Goal: Task Accomplishment & Management: Use online tool/utility

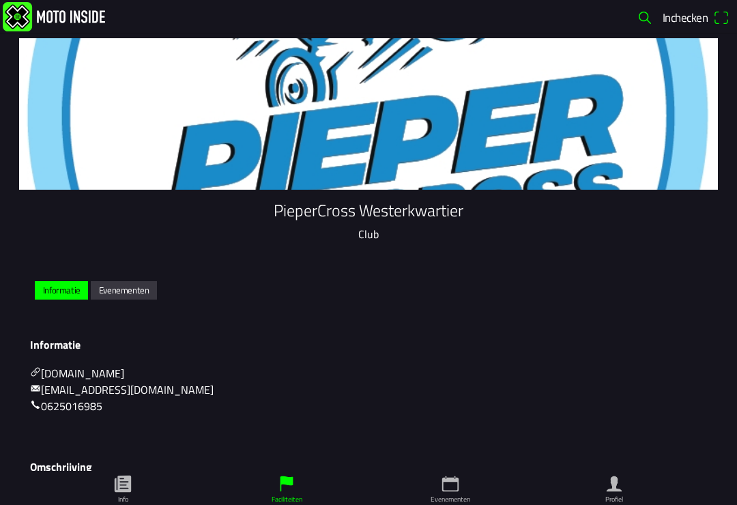
click at [689, 20] on span "Inchecken" at bounding box center [685, 17] width 45 height 18
click at [687, 20] on span "Inchecken" at bounding box center [685, 17] width 45 height 18
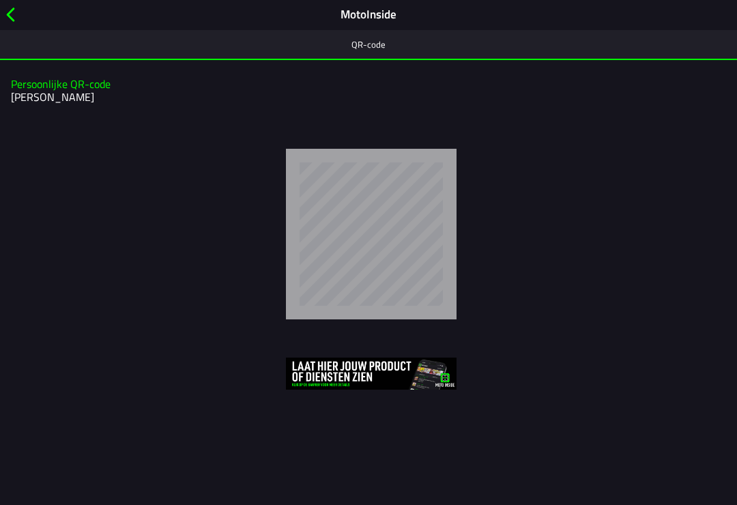
click at [31, 91] on h2 "[PERSON_NAME]" at bounding box center [367, 97] width 712 height 13
click at [12, 10] on span "button" at bounding box center [10, 14] width 15 height 21
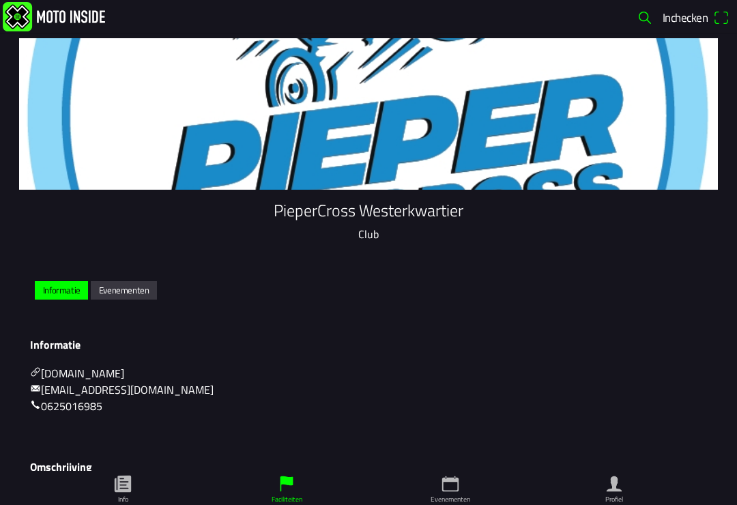
click at [132, 496] on link "Info" at bounding box center [123, 488] width 164 height 34
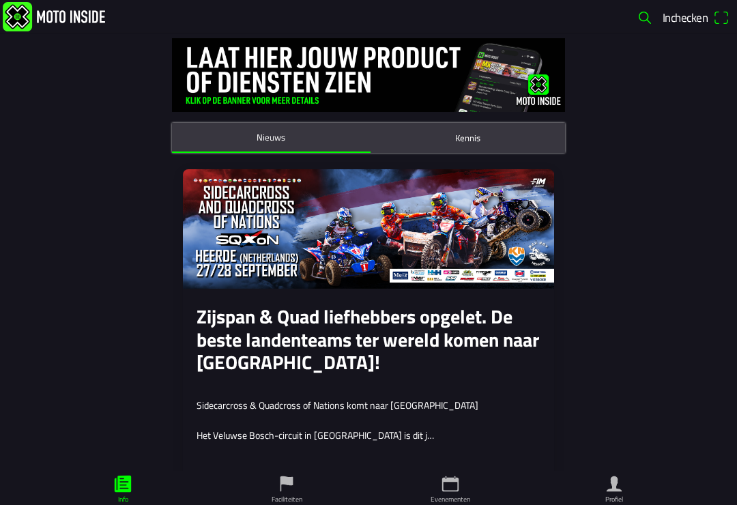
click at [643, 19] on span "button" at bounding box center [645, 18] width 16 height 22
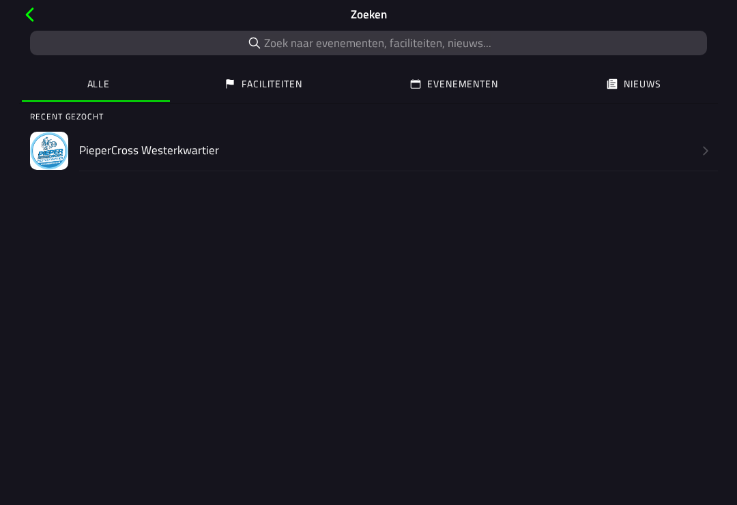
click at [321, 33] on input "search text" at bounding box center [368, 43] width 677 height 25
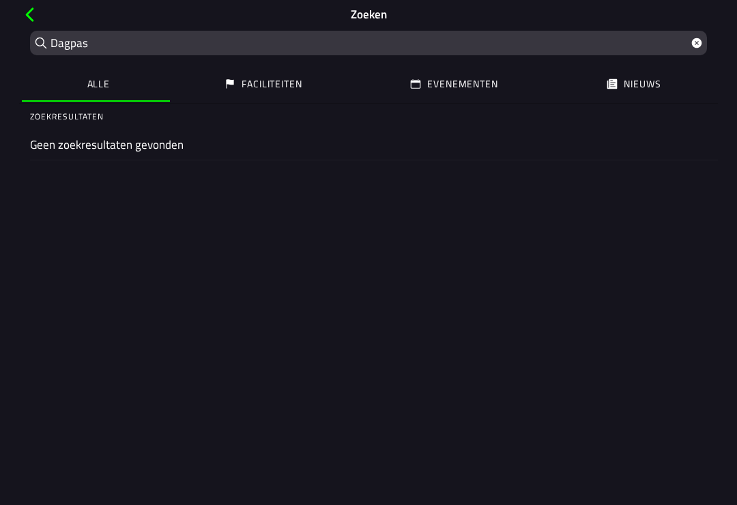
type input "Dagpa"
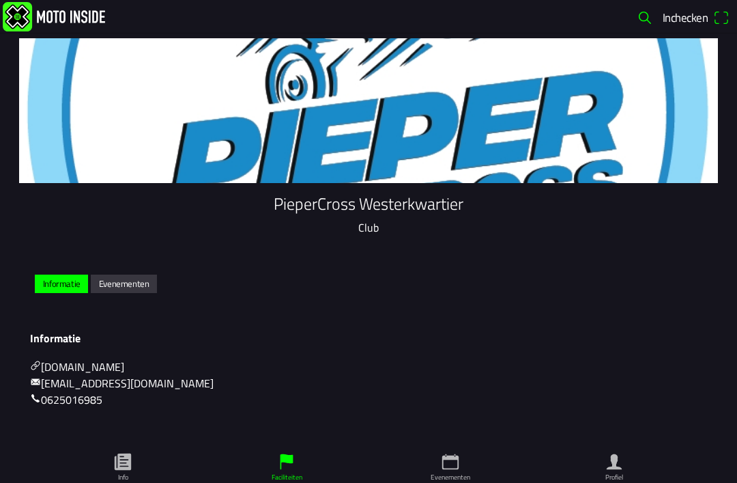
click at [448, 468] on icon "calendar" at bounding box center [450, 462] width 16 height 16
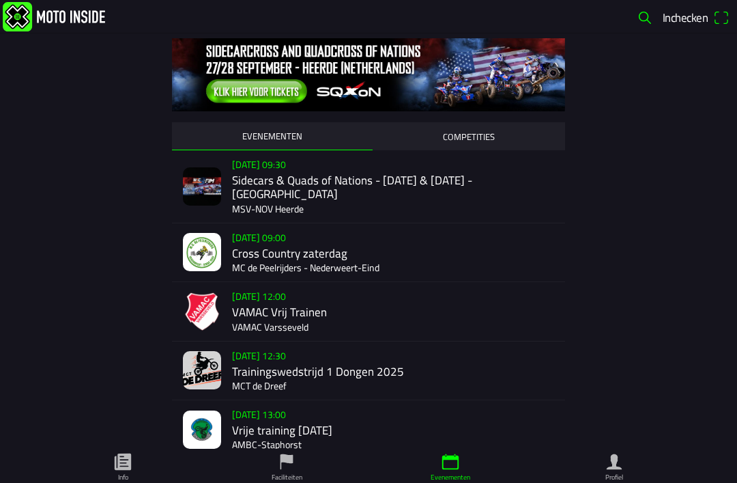
click at [286, 457] on icon "flag" at bounding box center [287, 462] width 13 height 16
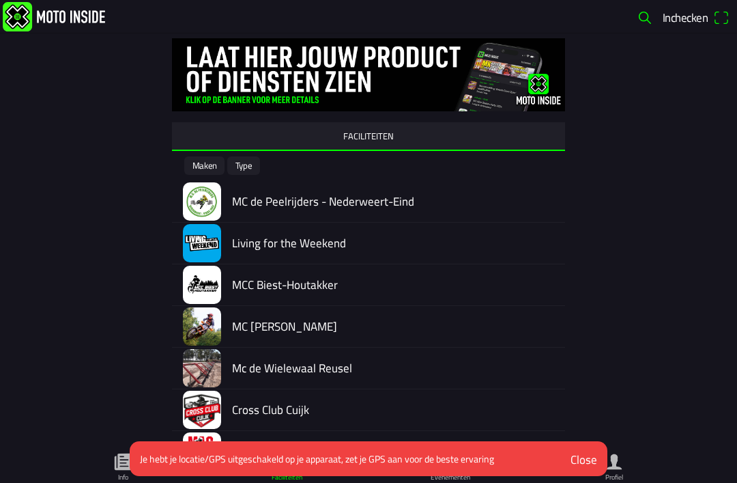
click at [584, 468] on div "Close" at bounding box center [584, 459] width 27 height 18
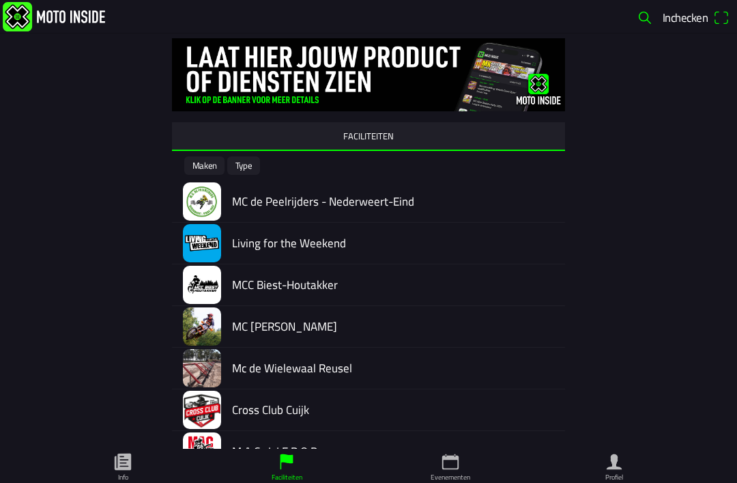
click at [126, 470] on icon "paper" at bounding box center [123, 461] width 16 height 16
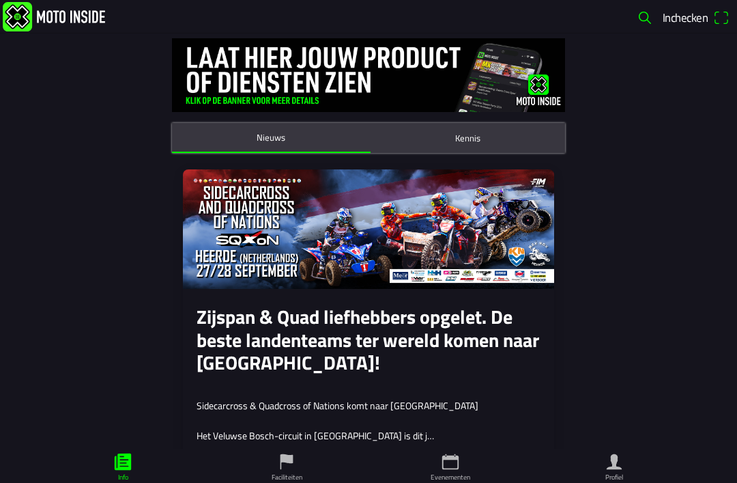
click at [616, 471] on icon "person" at bounding box center [614, 461] width 20 height 20
